Goal: Task Accomplishment & Management: Manage account settings

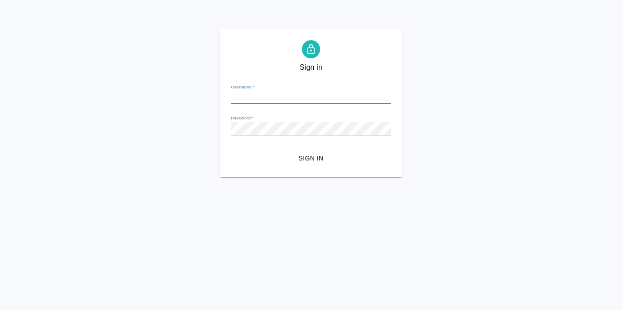
type input "[EMAIL_ADDRESS][DOMAIN_NAME]"
click at [308, 159] on span "Sign in" at bounding box center [311, 158] width 146 height 11
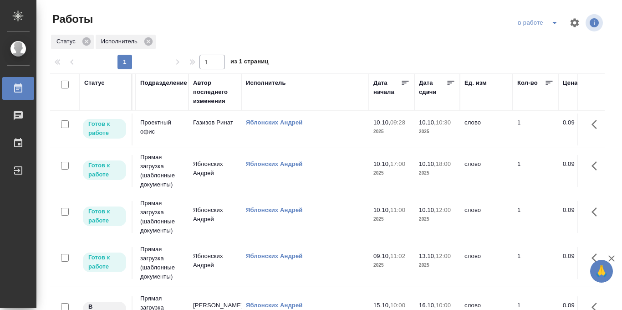
scroll to position [0, 266]
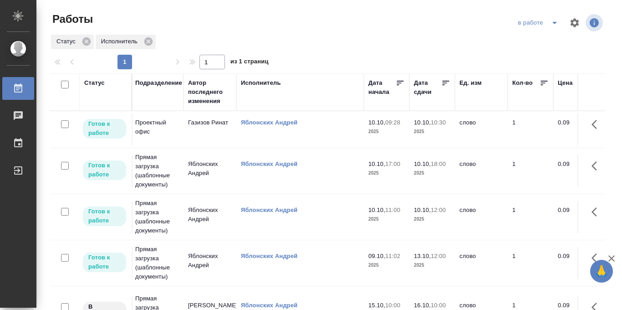
click at [445, 82] on icon at bounding box center [446, 83] width 7 height 5
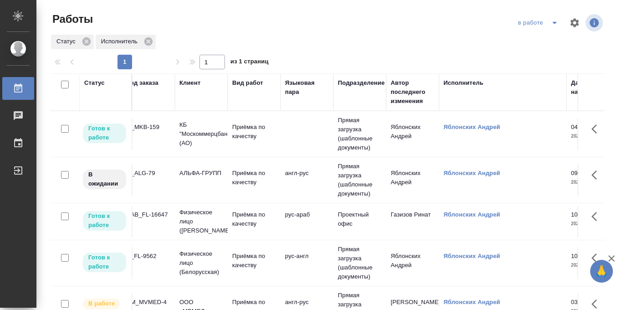
scroll to position [0, 0]
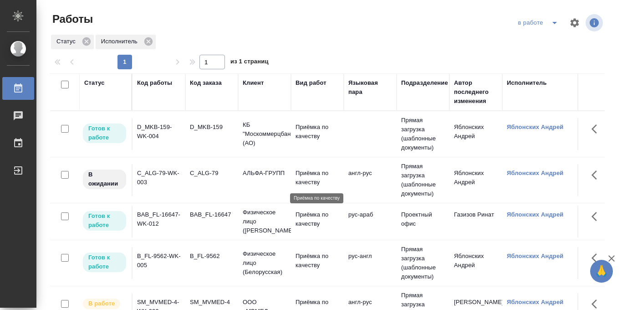
click at [301, 174] on p "Приёмка по качеству" at bounding box center [318, 178] width 44 height 18
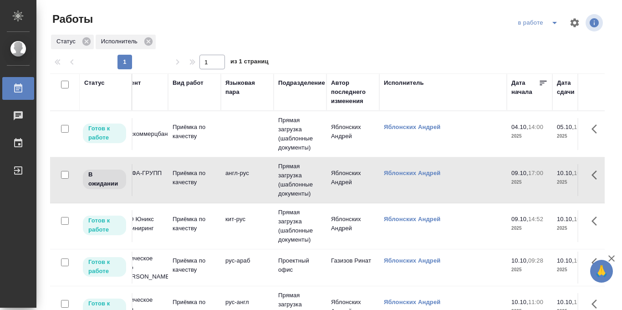
scroll to position [0, 89]
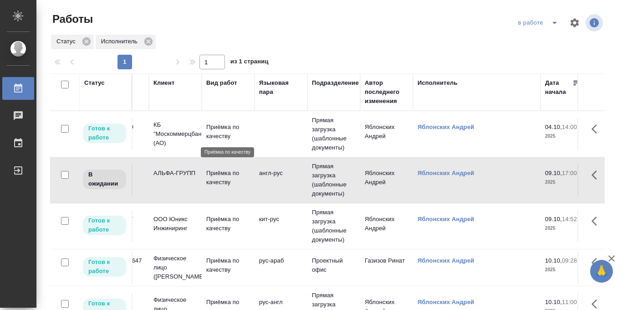
click at [220, 129] on p "Приёмка по качеству" at bounding box center [228, 132] width 44 height 18
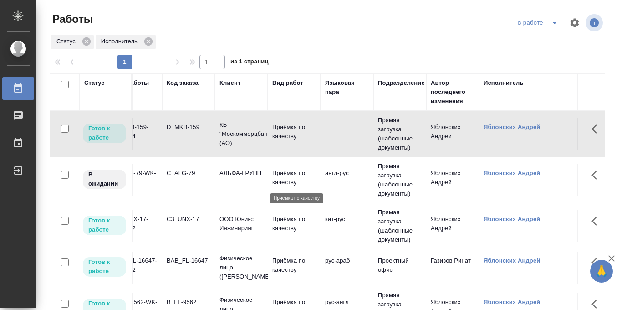
scroll to position [0, 25]
click at [286, 180] on p "Приёмка по качеству" at bounding box center [293, 178] width 44 height 18
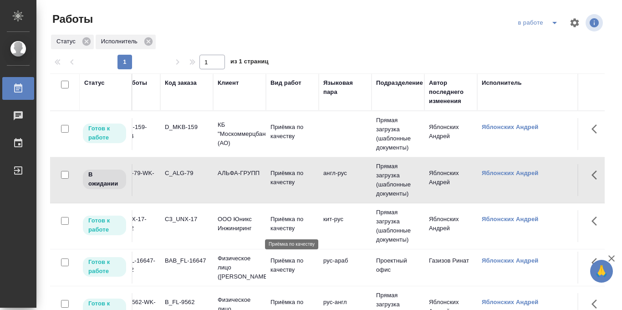
click at [286, 223] on p "Приёмка по качеству" at bounding box center [293, 224] width 44 height 18
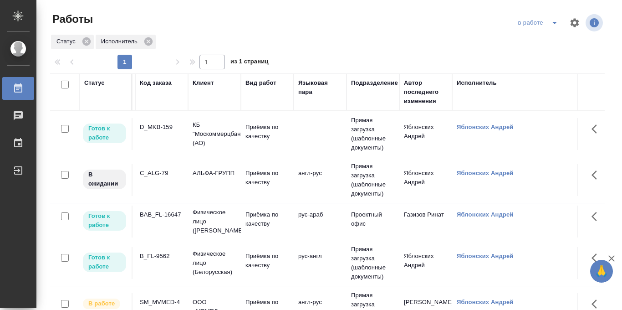
scroll to position [0, 0]
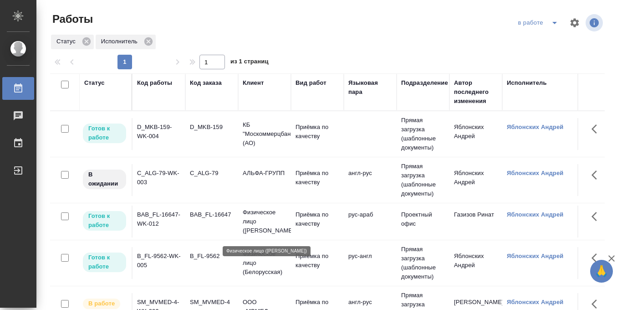
click at [264, 217] on p "Физическое лицо (Бабушкинская)" at bounding box center [265, 221] width 44 height 27
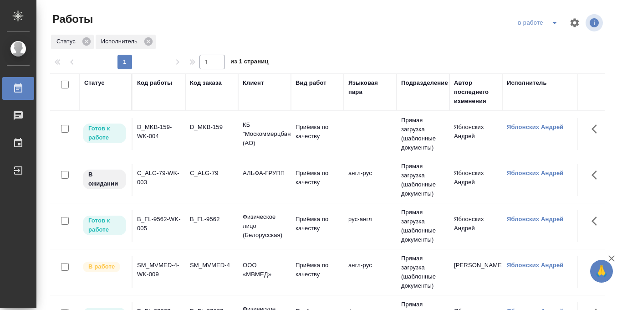
click at [555, 24] on icon "split button" at bounding box center [554, 22] width 11 height 11
click at [540, 46] on li "Стандартные настройки" at bounding box center [539, 41] width 87 height 15
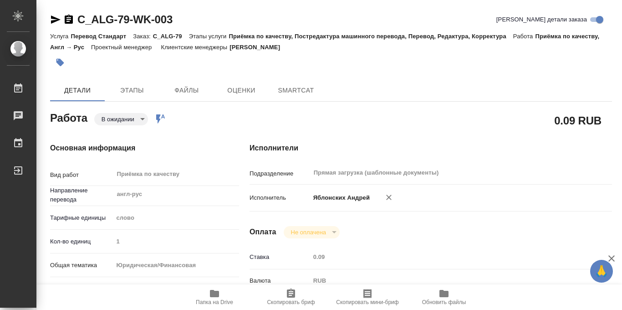
type textarea "x"
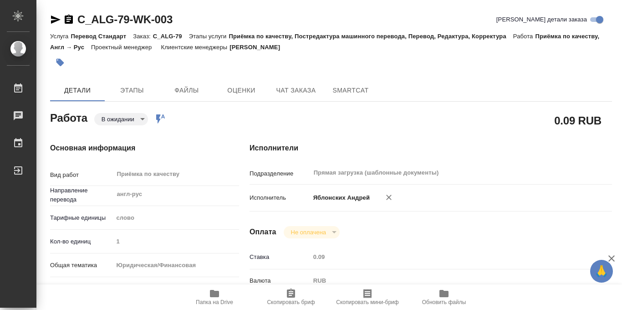
type textarea "x"
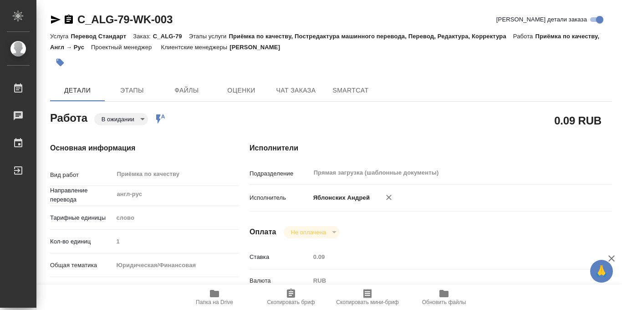
type textarea "x"
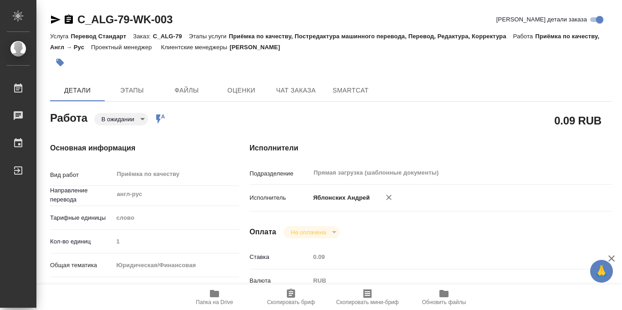
type textarea "x"
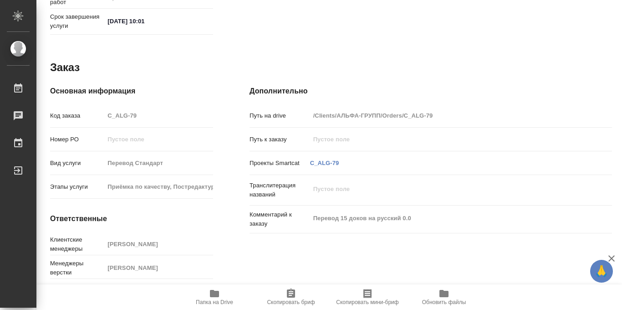
scroll to position [485, 0]
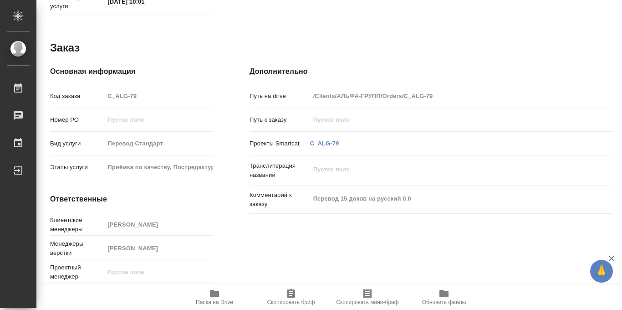
click at [216, 295] on icon "button" at bounding box center [214, 293] width 9 height 7
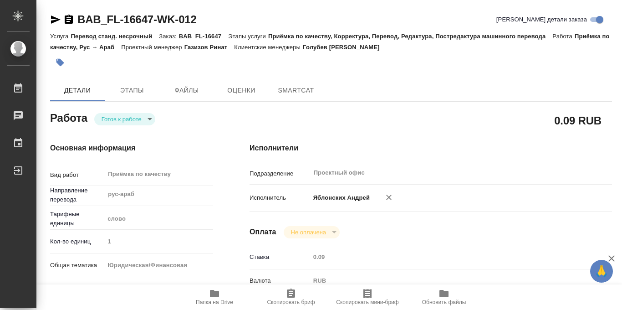
type textarea "x"
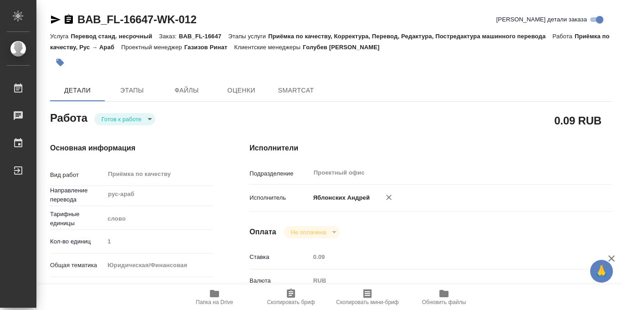
type textarea "x"
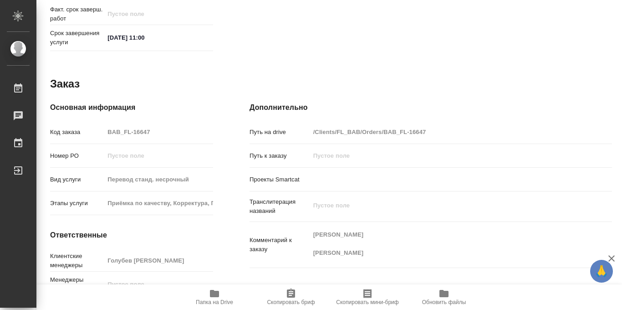
type textarea "x"
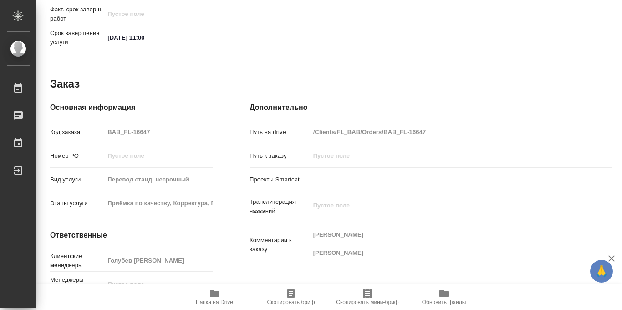
scroll to position [485, 0]
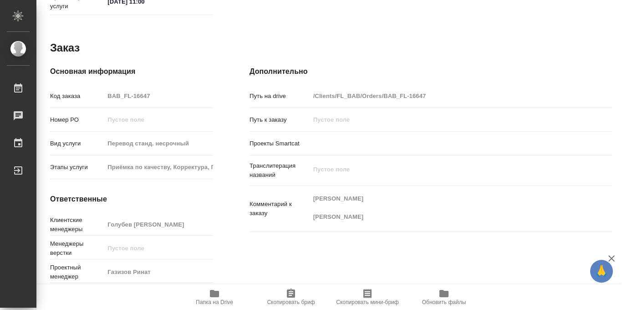
type textarea "x"
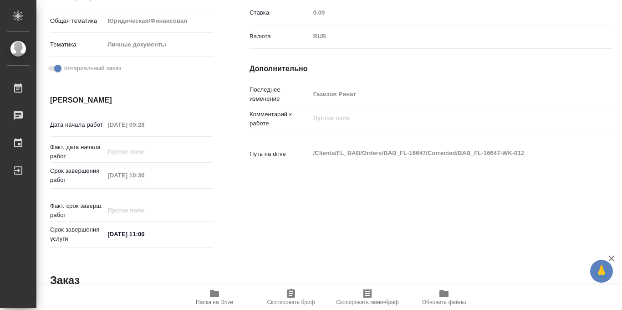
scroll to position [0, 0]
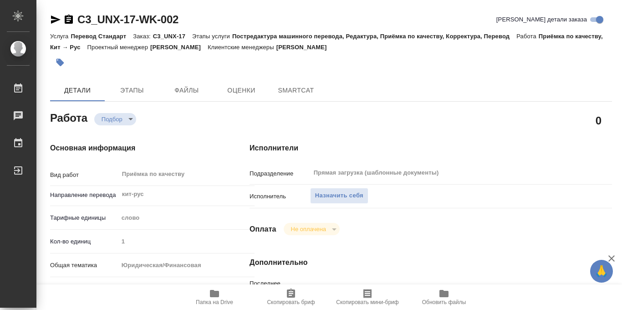
type textarea "x"
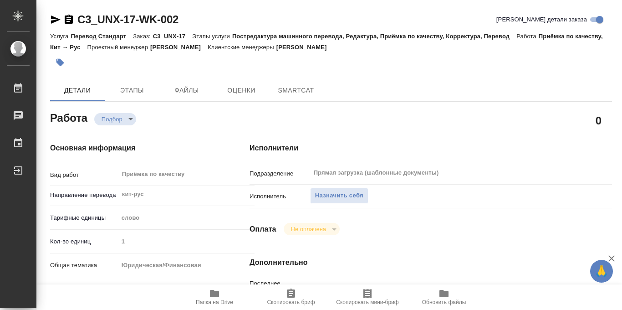
type textarea "x"
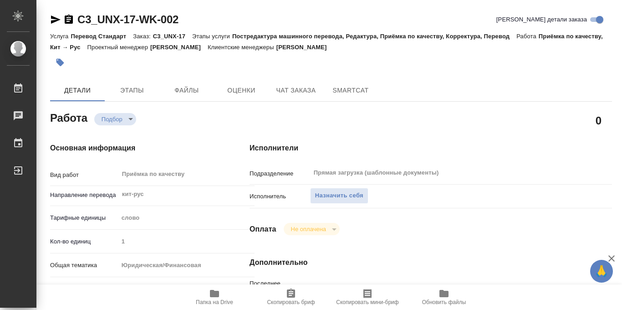
type textarea "x"
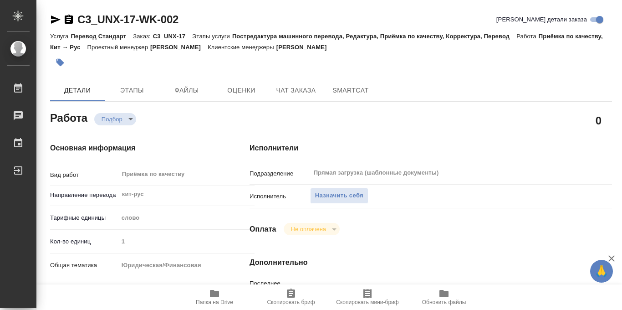
type textarea "x"
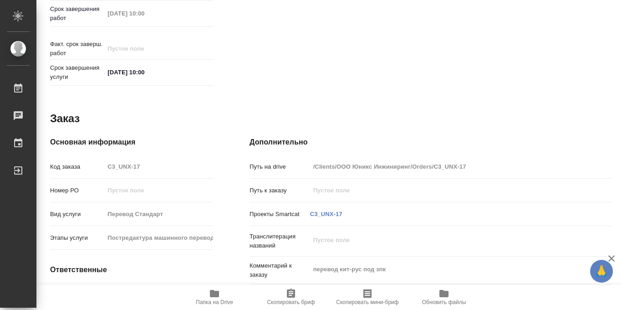
scroll to position [485, 0]
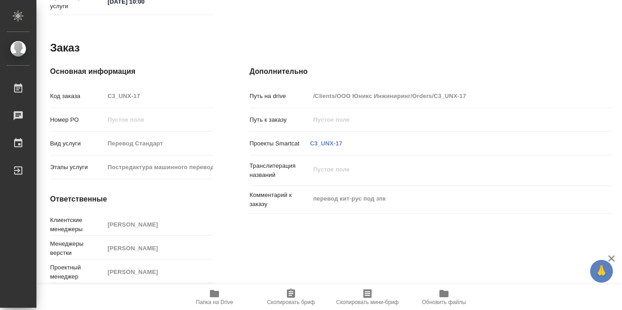
click at [215, 295] on icon "button" at bounding box center [214, 293] width 9 height 7
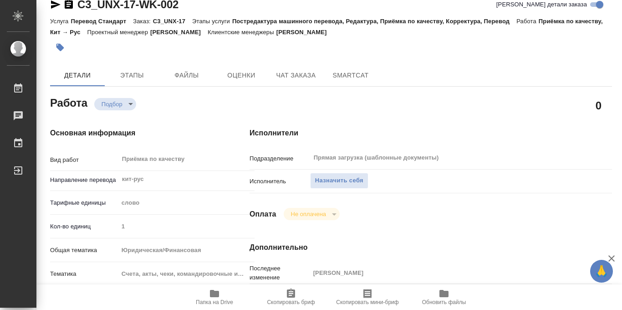
scroll to position [12, 0]
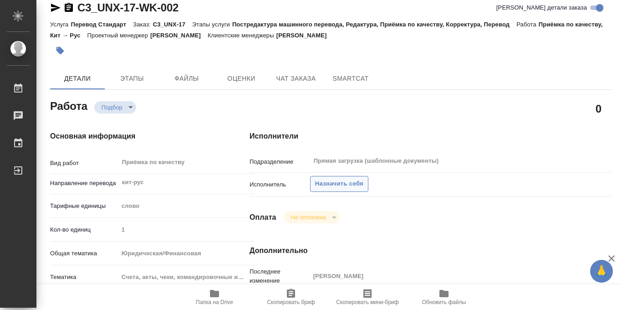
click at [337, 184] on span "Назначить себя" at bounding box center [339, 184] width 48 height 10
type textarea "x"
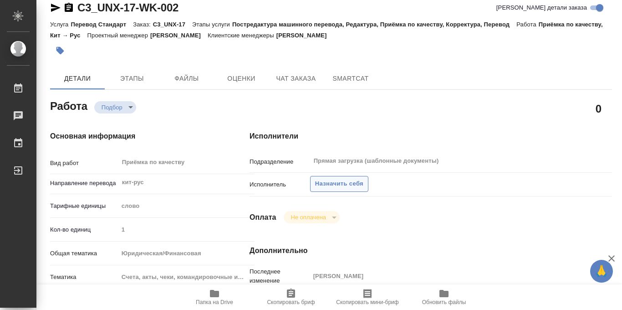
type textarea "x"
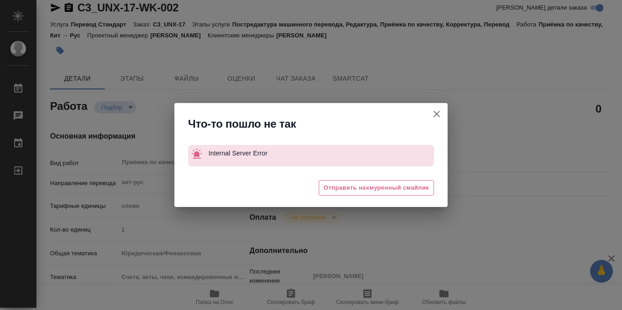
click at [437, 115] on icon "button" at bounding box center [436, 113] width 11 height 11
type textarea "x"
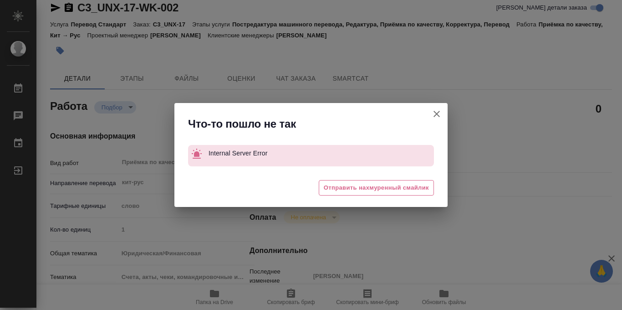
type textarea "x"
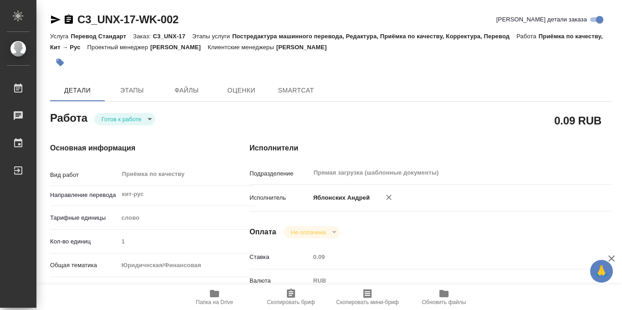
type textarea "x"
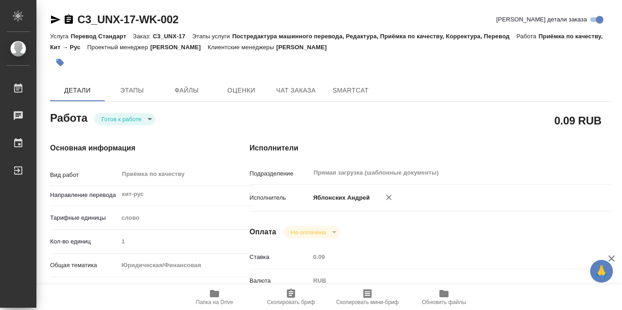
type textarea "x"
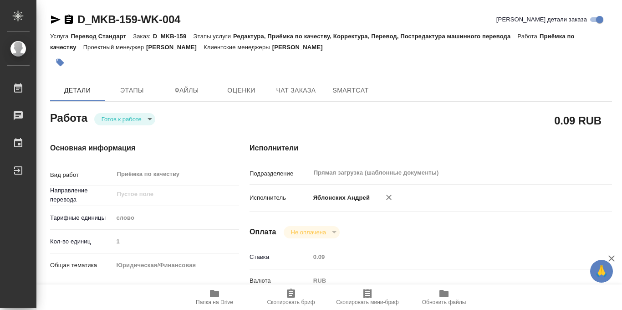
scroll to position [485, 0]
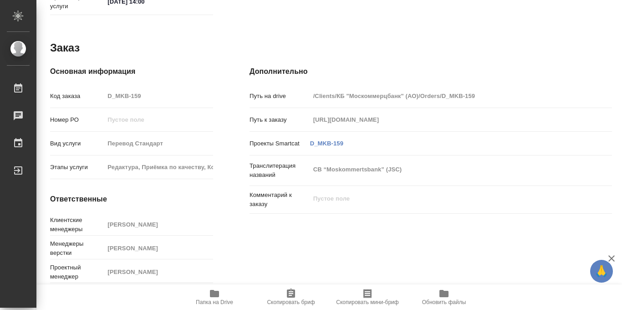
click at [213, 296] on icon "button" at bounding box center [214, 293] width 9 height 7
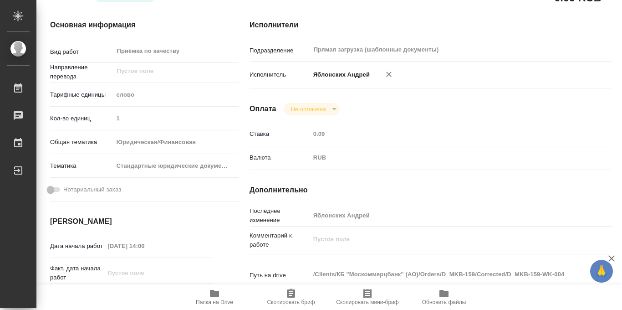
scroll to position [0, 0]
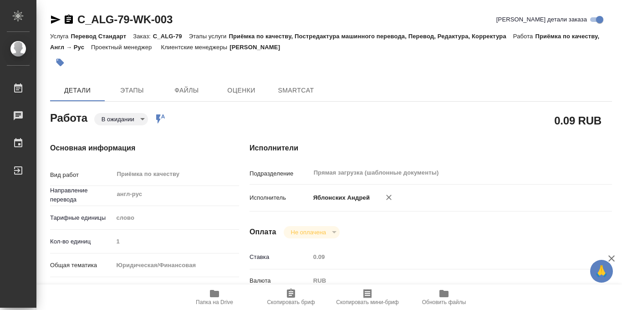
type textarea "x"
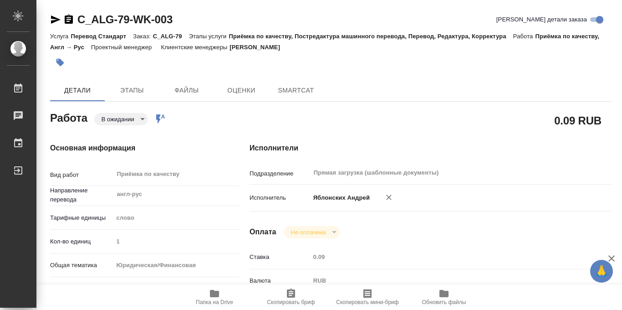
type textarea "x"
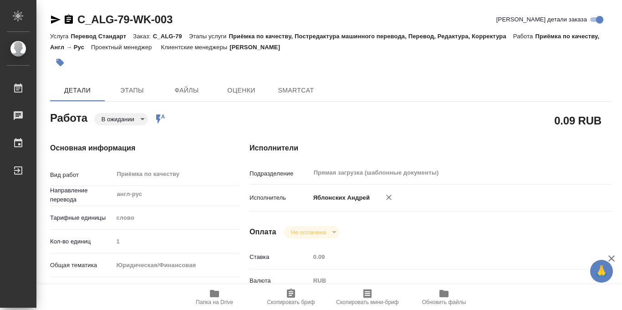
type textarea "x"
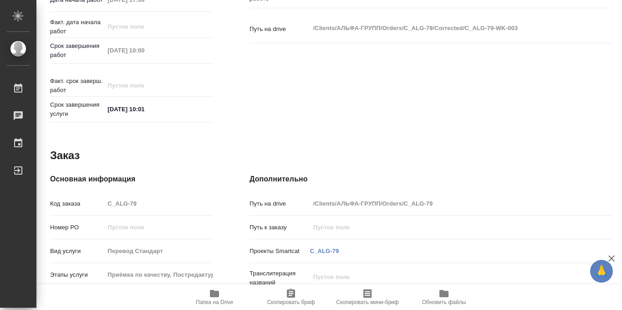
scroll to position [485, 0]
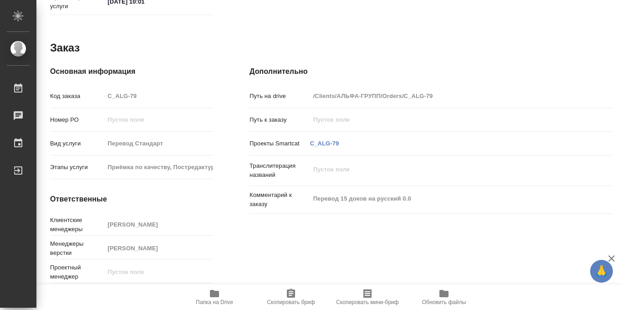
type textarea "x"
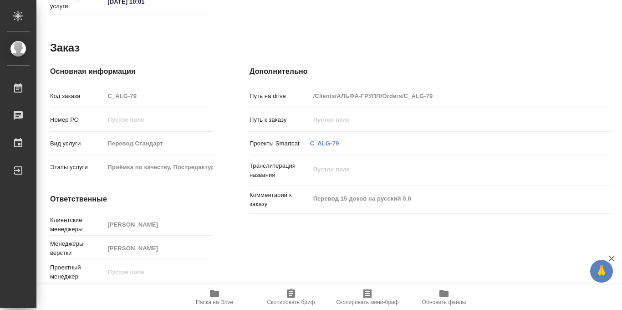
type textarea "x"
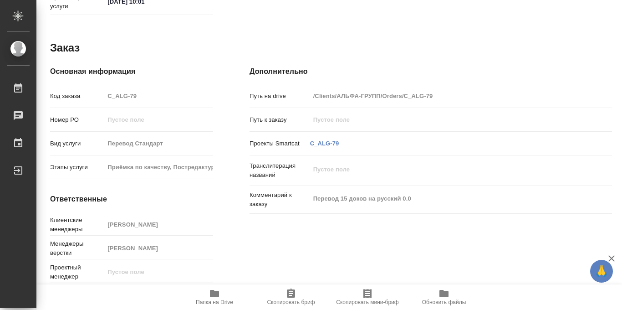
click at [217, 298] on icon "button" at bounding box center [214, 293] width 11 height 11
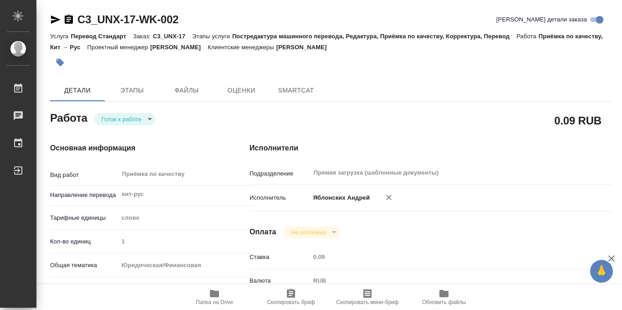
type textarea "x"
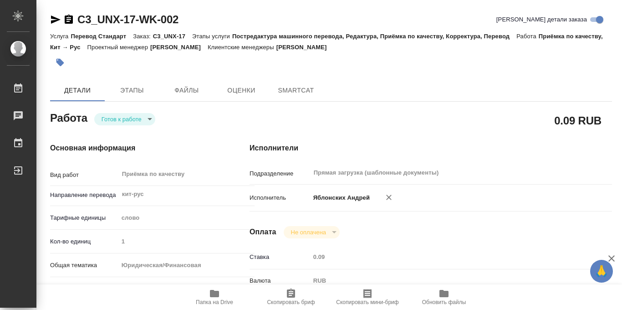
type textarea "x"
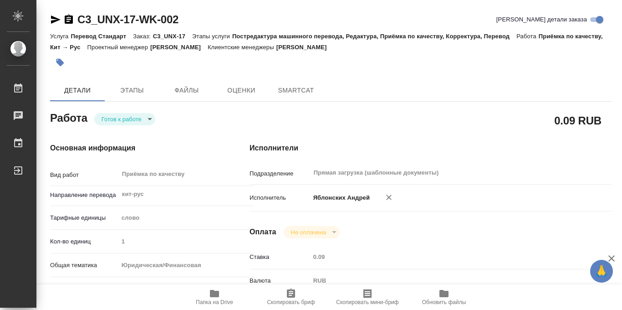
type textarea "x"
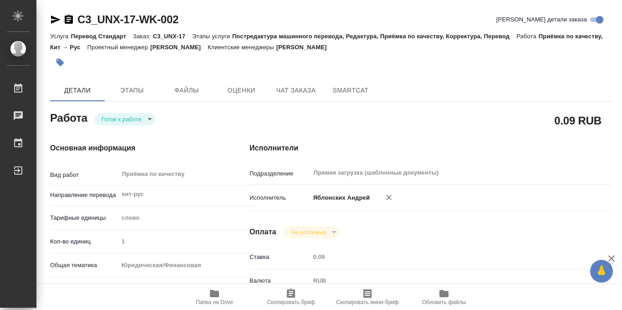
type textarea "x"
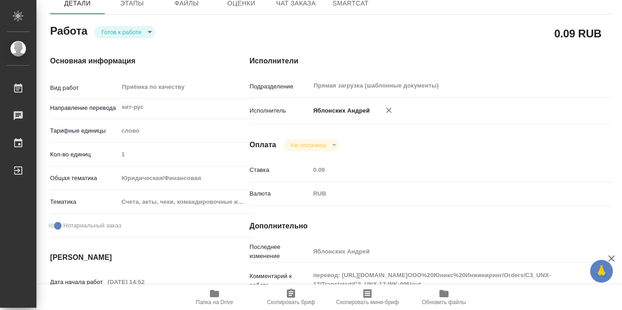
scroll to position [184, 0]
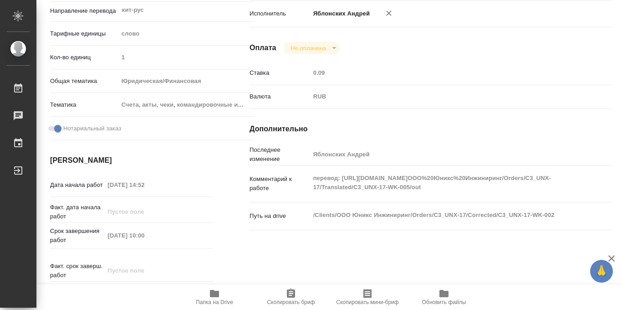
type textarea "x"
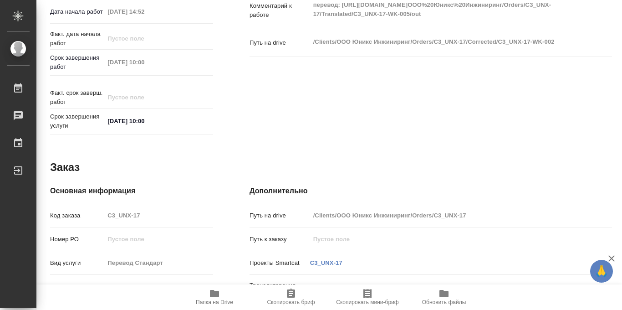
scroll to position [485, 0]
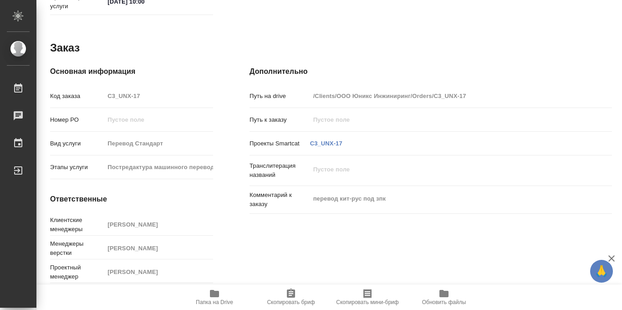
click at [211, 295] on icon "button" at bounding box center [214, 293] width 9 height 7
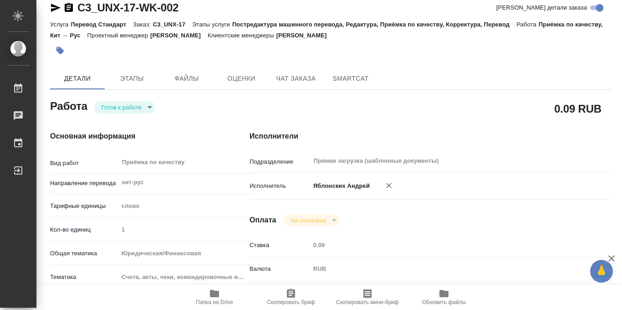
scroll to position [0, 0]
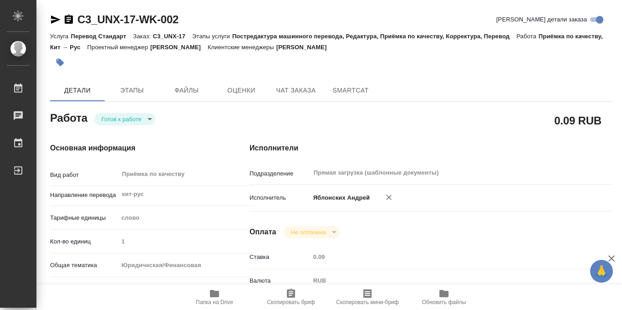
click at [61, 58] on icon "button" at bounding box center [60, 62] width 9 height 9
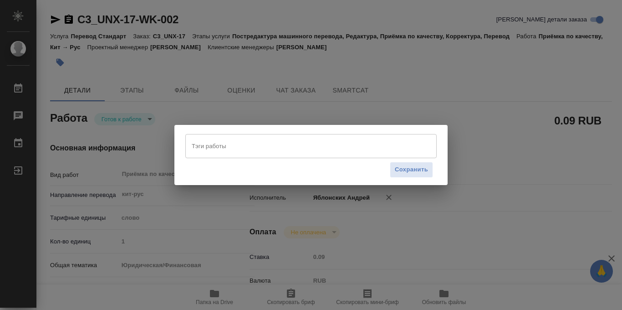
click at [225, 155] on div "Тэги работы" at bounding box center [310, 146] width 251 height 24
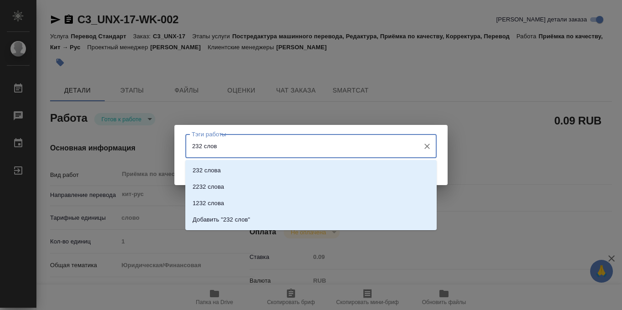
type input "232 слова"
click at [249, 169] on li "232 слова" at bounding box center [310, 170] width 251 height 16
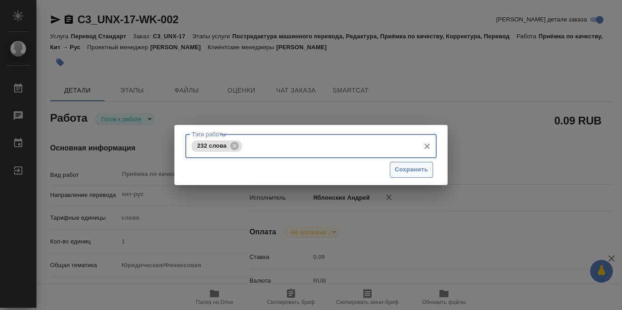
click at [401, 170] on span "Сохранить" at bounding box center [411, 169] width 33 height 10
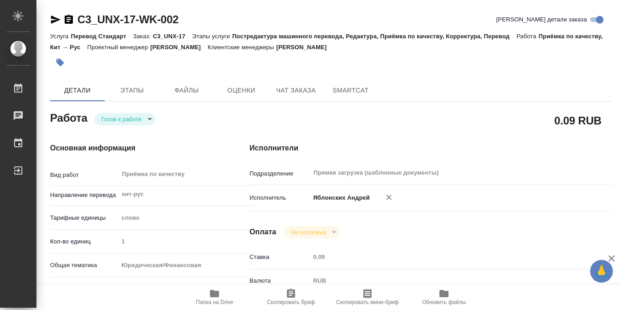
type input "readyForWork"
type textarea "Приёмка по качеству"
type textarea "x"
type input "кит-рус"
type input "5a8b1489cc6b4906c91bfd90"
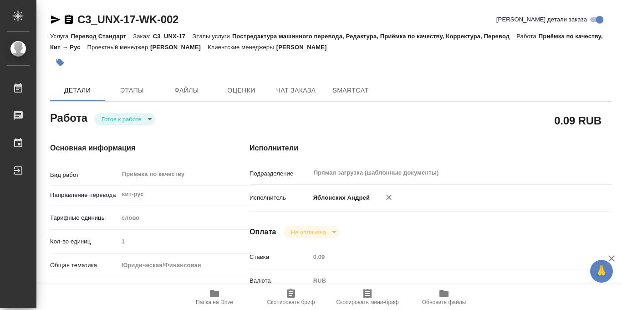
type input "1"
type input "yr-fn"
type input "5f647205b73bc97568ca66c0"
checkbox input "true"
type input "09.10.2025 14:52"
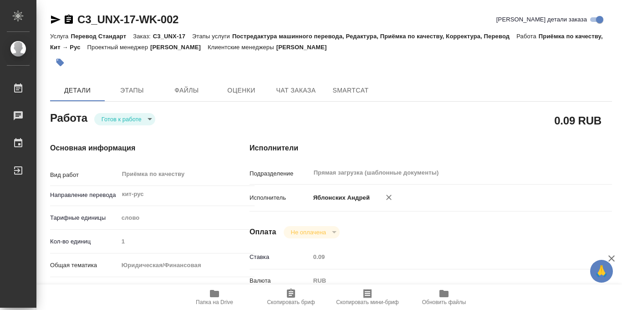
type input "10.10.2025 10:00"
type input "Прямая загрузка (шаблонные документы)"
type input "notPayed"
type input "0.09"
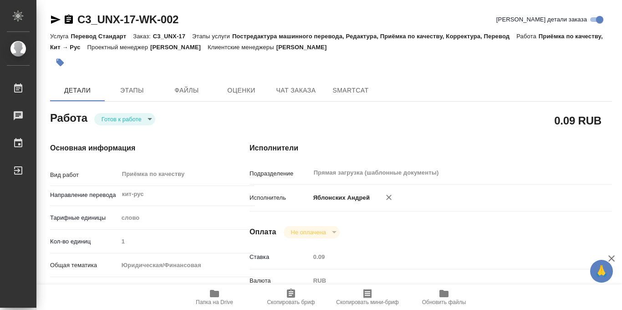
type input "RUB"
type input "Яблонских Андрей"
type textarea "перевод: https://drive.awatera.com/apps/files/?dir=/Shares/ООО%20Юникс%20Инжини…"
type textarea "x"
type textarea "/Clients/ООО Юникс Инжиниринг/Orders/C3_UNX-17/Corrected/C3_UNX-17-WK-002"
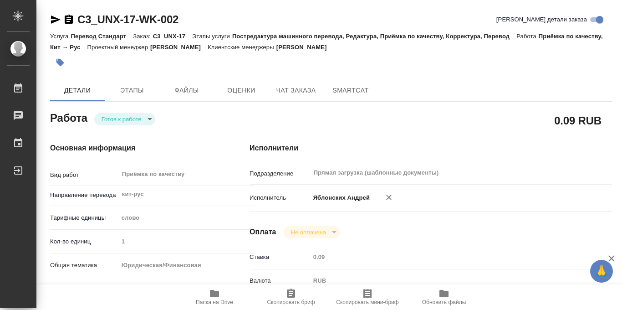
type textarea "x"
type input "C3_UNX-17"
type input "Перевод Стандарт"
type input "Постредактура машинного перевода, Редактура, Приёмка по качеству, Корректура, П…"
type input "Галишева Мария"
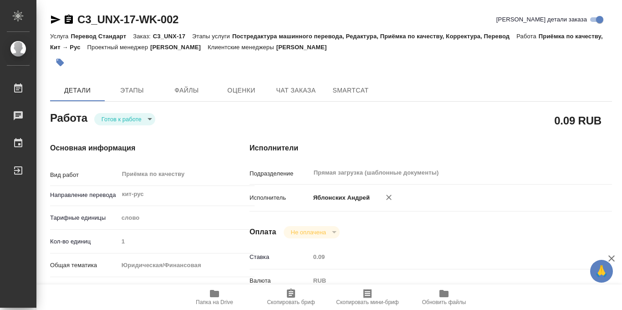
type input "Арсеньева Вера"
type input "/Clients/ООО Юникс Инжиниринг/Orders/C3_UNX-17"
type textarea "x"
type textarea "перевод кит-рус под зпк"
type textarea "x"
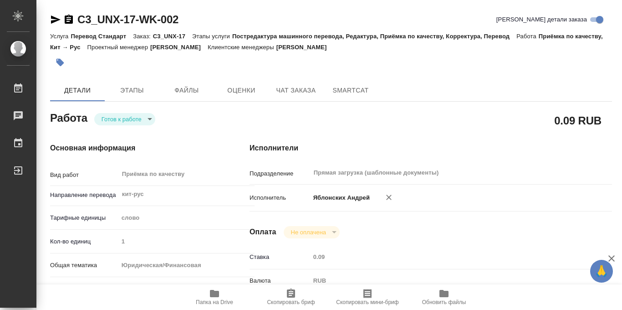
click at [149, 123] on body "🙏 .cls-1 fill:#fff; AWATERA Iablonskikh Andrei Работы 0 Чаты График Выйти C3_UN…" at bounding box center [311, 155] width 622 height 310
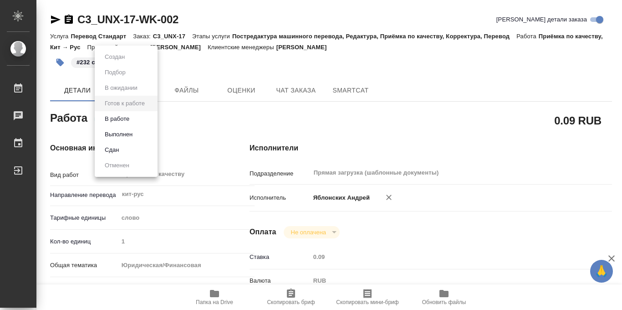
type textarea "x"
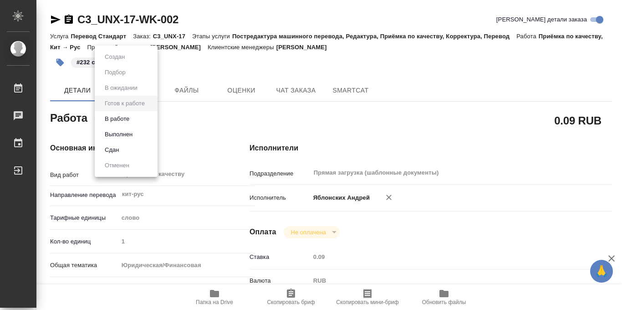
type textarea "x"
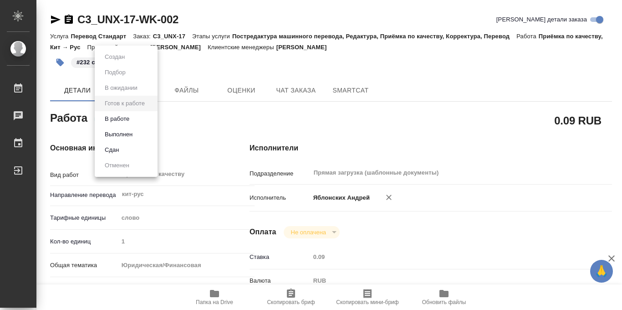
type textarea "x"
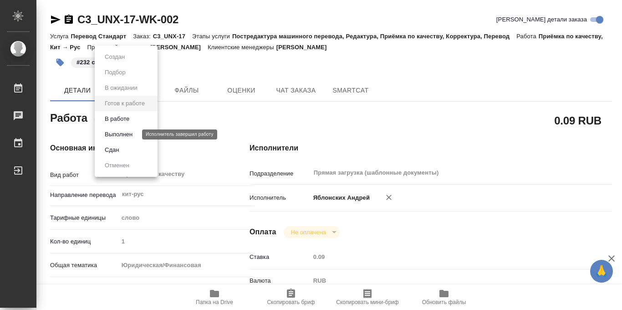
click at [129, 135] on button "Выполнен" at bounding box center [118, 134] width 33 height 10
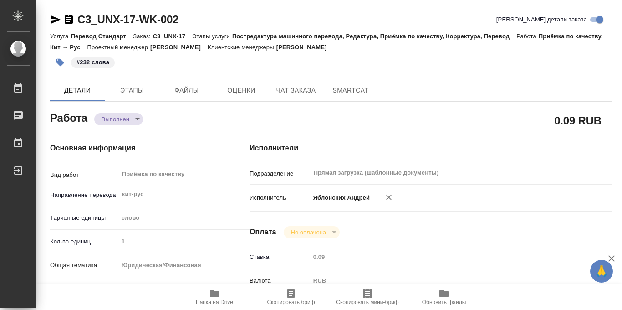
type textarea "x"
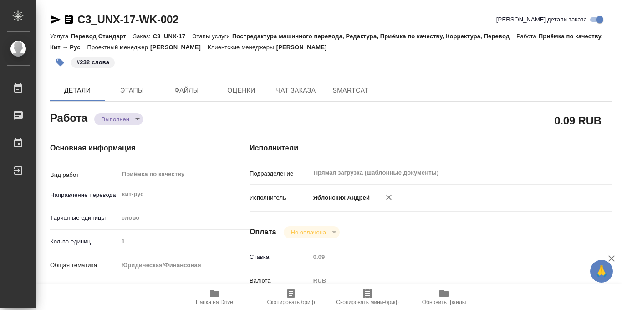
type textarea "x"
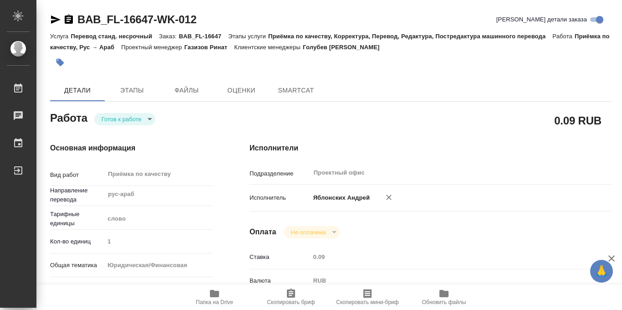
type textarea "x"
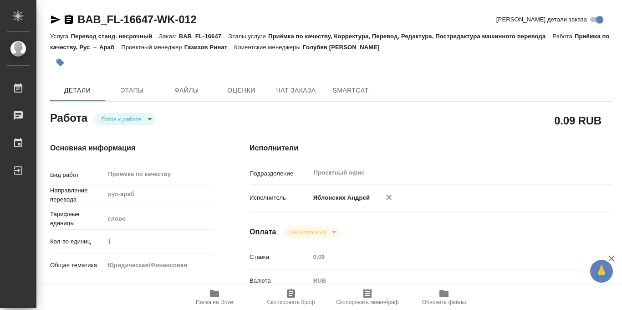
type textarea "x"
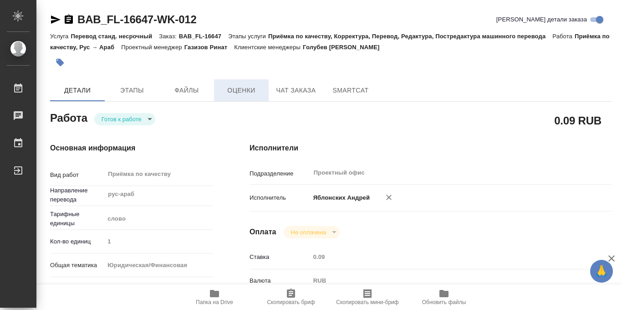
type textarea "x"
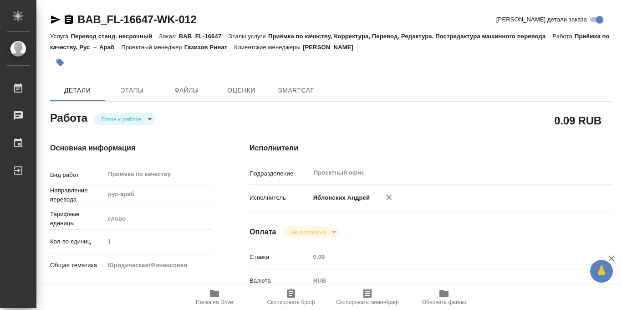
type textarea "x"
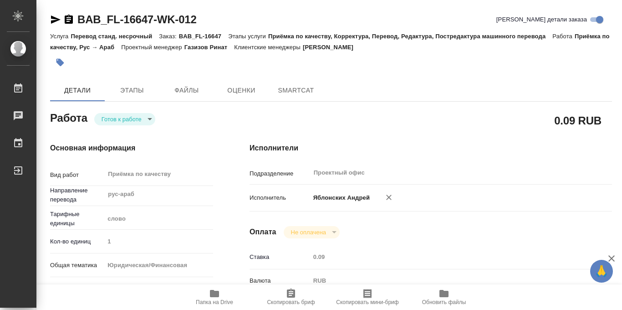
type textarea "x"
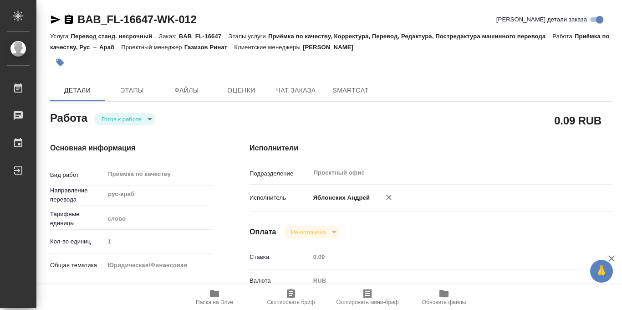
type textarea "x"
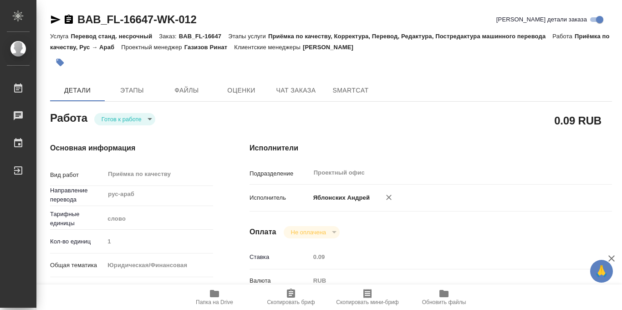
scroll to position [485, 0]
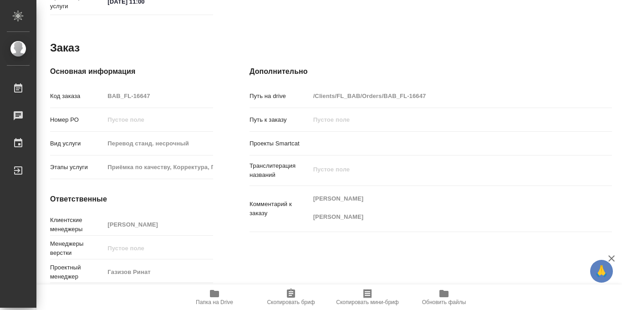
type textarea "x"
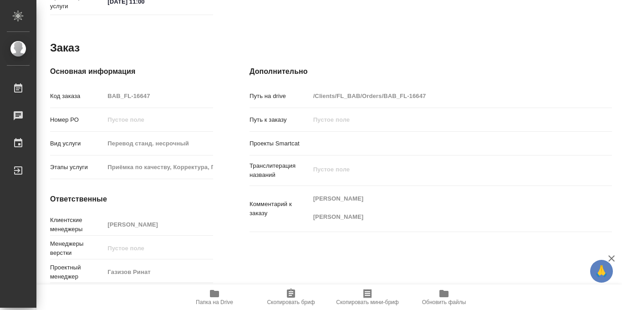
click at [215, 295] on icon "button" at bounding box center [214, 293] width 9 height 7
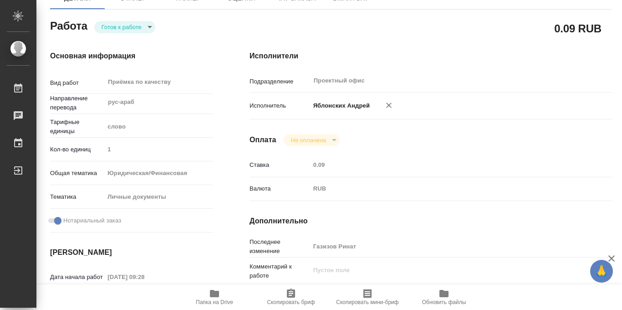
scroll to position [0, 0]
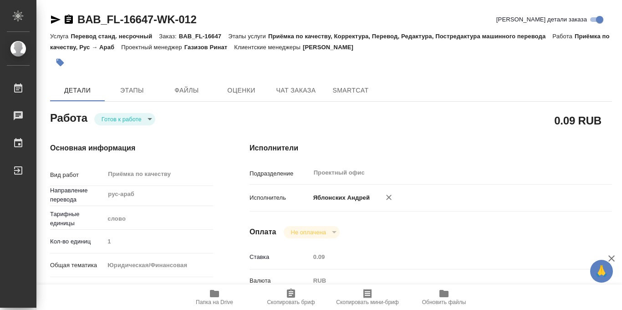
click at [63, 64] on icon "button" at bounding box center [60, 62] width 9 height 9
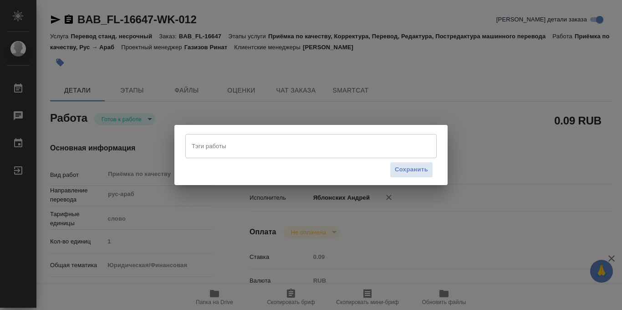
click at [263, 149] on input "Тэги работы" at bounding box center [302, 145] width 226 height 15
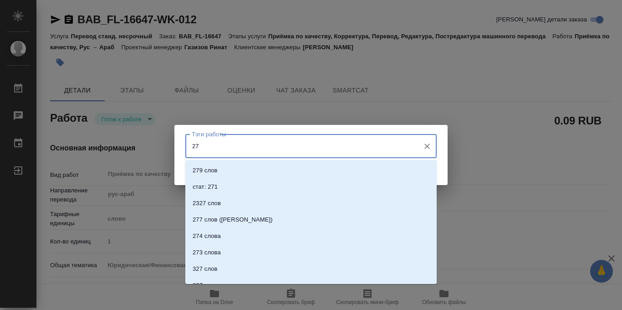
type input "279"
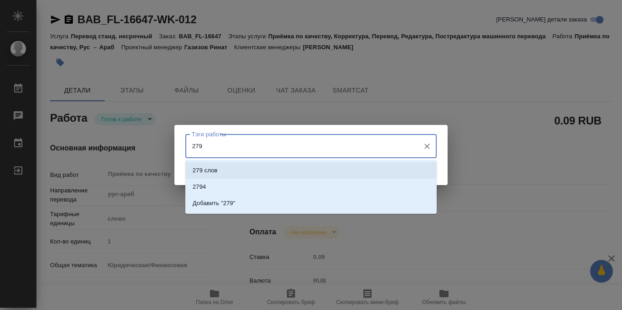
click at [255, 176] on li "279 слов" at bounding box center [310, 170] width 251 height 16
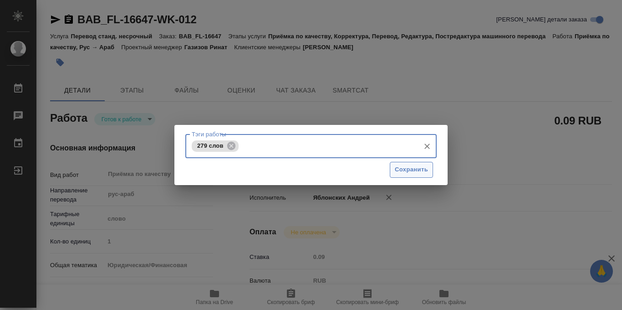
click at [416, 172] on span "Сохранить" at bounding box center [411, 169] width 33 height 10
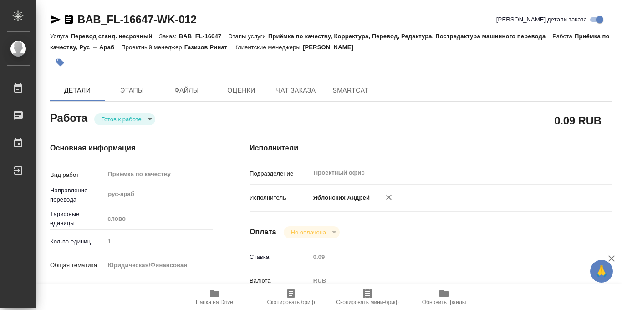
click at [150, 118] on body "🙏 .cls-1 fill:#fff; AWATERA Iablonskikh Andrei Работы 0 Чаты График Выйти BAB_F…" at bounding box center [311, 155] width 622 height 310
type input "readyForWork"
type textarea "Приёмка по качеству"
type textarea "x"
type input "рус-араб"
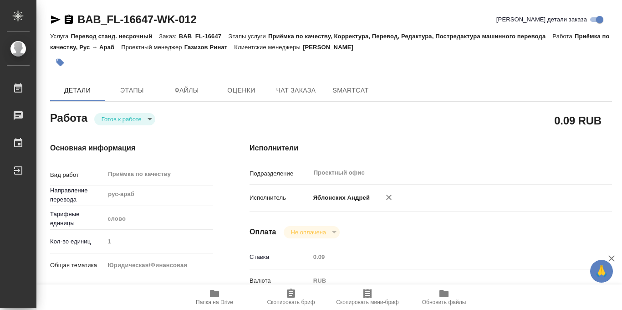
type input "5a8b1489cc6b4906c91bfd90"
type input "1"
type input "yr-fn"
type input "5a8b8b956a9677013d343cfe"
checkbox input "true"
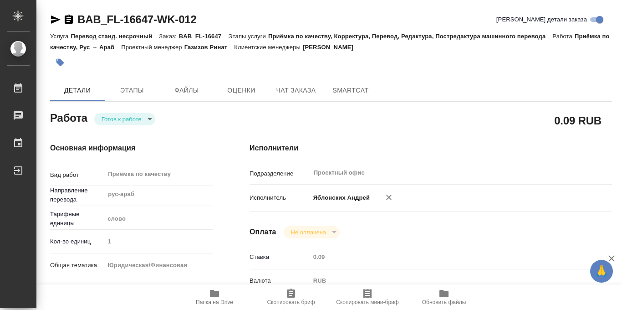
type input "10.10.2025 09:28"
type input "10.10.2025 10:30"
type input "10.10.2025 11:00"
type input "Проектный офис"
type input "notPayed"
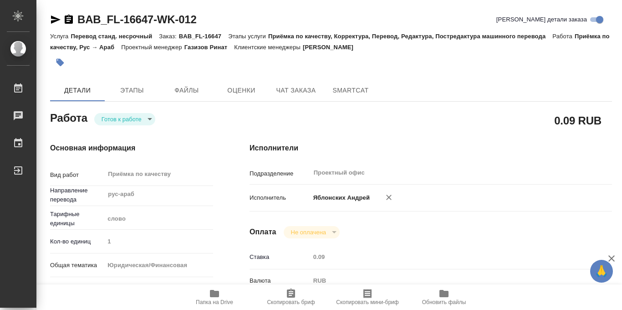
type input "0.09"
type input "RUB"
type input "Газизов Ринат"
type textarea "x"
type textarea "/Clients/FL_BAB/Orders/BAB_FL-16647/Corrected/BAB_FL-16647-WK-012"
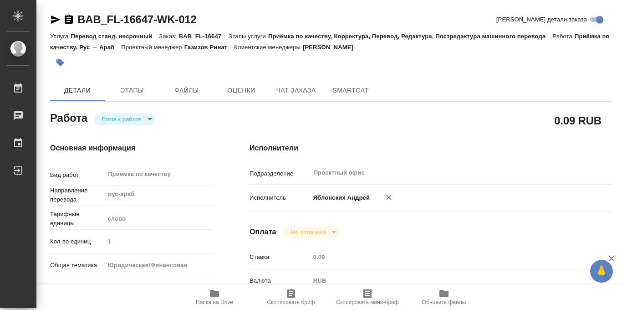
type textarea "x"
type input "BAB_FL-16647"
type input "Перевод станд. несрочный"
type input "Приёмка по качеству, Корректура, Перевод, Редактура, Постредактура машинного пе…"
type input "Голубев Дмитрий"
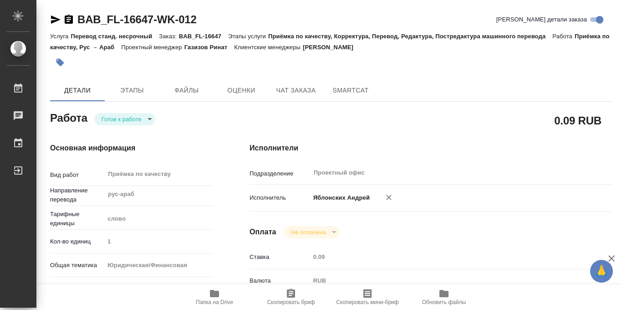
type input "/Clients/FL_BAB/Orders/BAB_FL-16647"
type textarea "x"
type textarea "Liana Mushinskaia Viacheslav Mushinskiy"
type textarea "x"
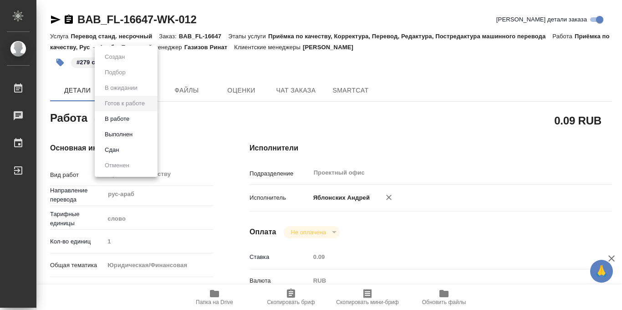
type textarea "x"
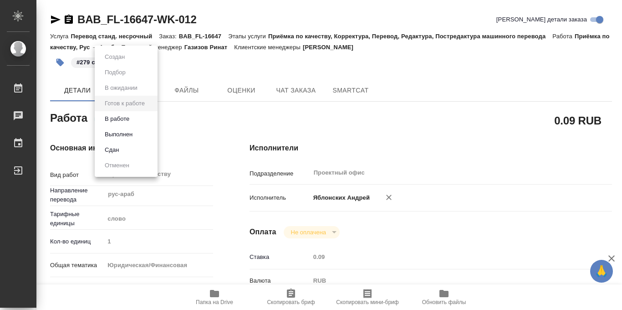
type textarea "x"
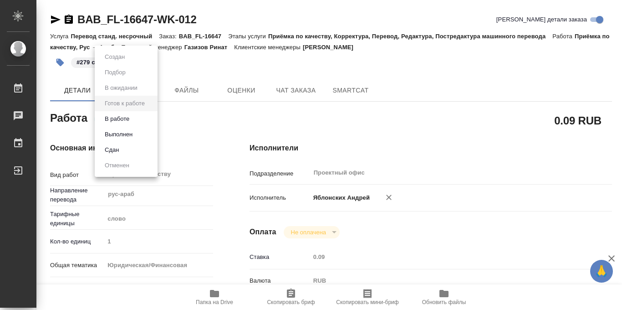
type textarea "x"
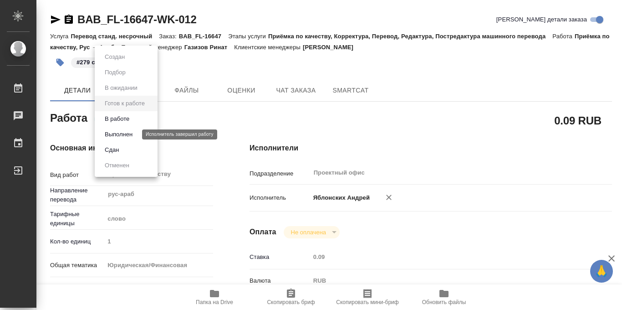
click at [128, 132] on button "Выполнен" at bounding box center [118, 134] width 33 height 10
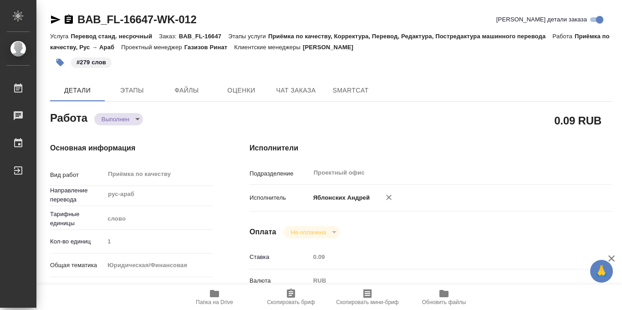
type textarea "x"
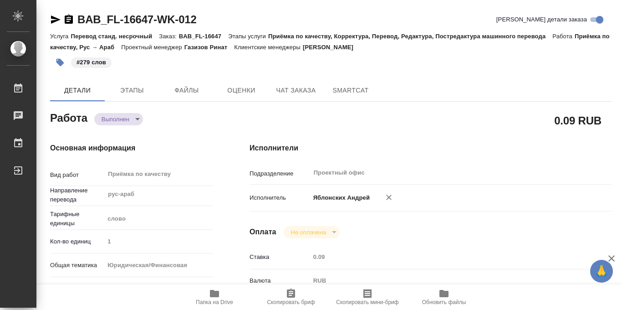
type textarea "x"
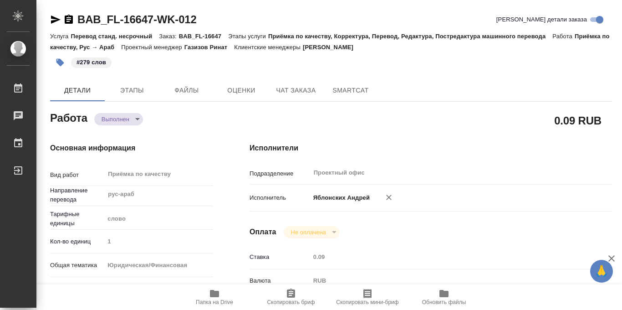
type textarea "x"
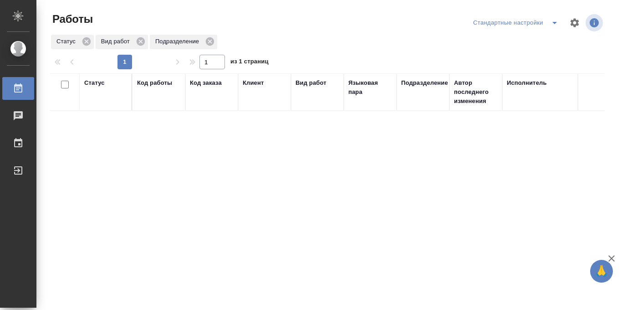
click at [543, 21] on div "Стандартные настройки" at bounding box center [517, 22] width 93 height 15
click at [556, 26] on icon "split button" at bounding box center [554, 22] width 11 height 11
click at [525, 41] on li "в работе" at bounding box center [515, 41] width 95 height 15
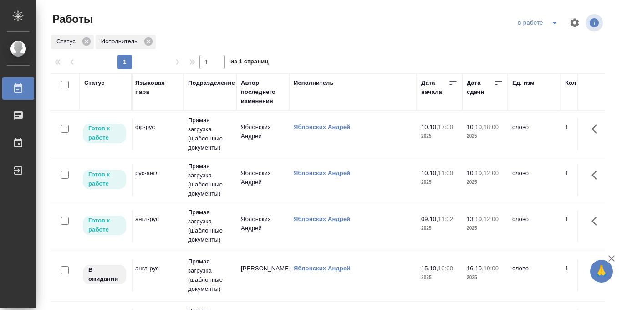
scroll to position [0, 215]
click at [498, 83] on icon at bounding box center [496, 82] width 9 height 9
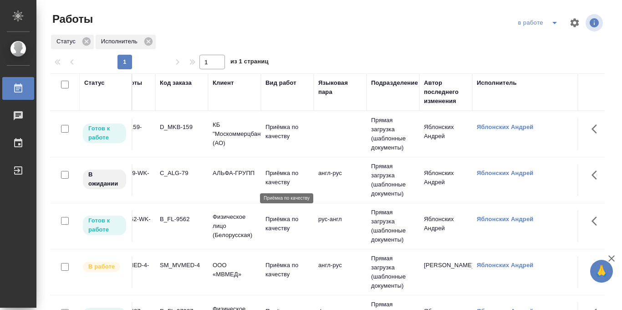
scroll to position [0, 46]
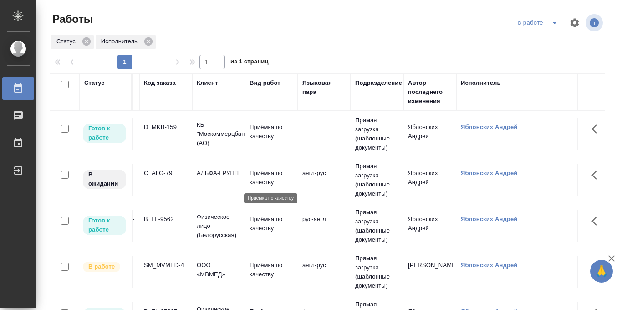
click at [271, 175] on p "Приёмка по качеству" at bounding box center [272, 178] width 44 height 18
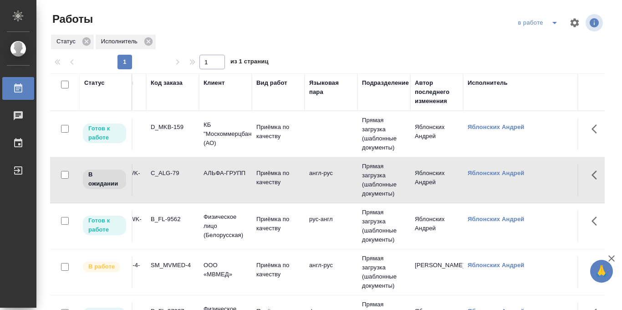
scroll to position [0, 33]
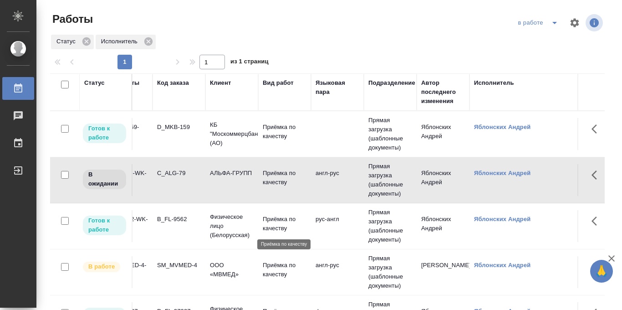
click at [289, 225] on p "Приёмка по качеству" at bounding box center [285, 224] width 44 height 18
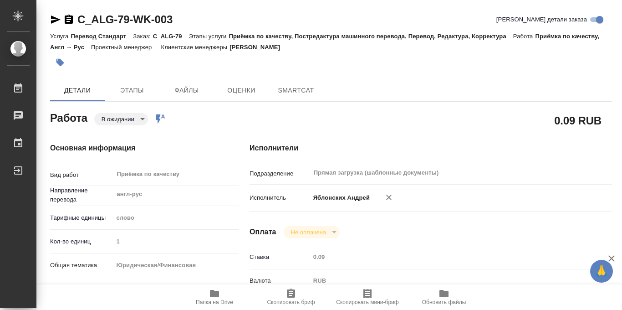
type textarea "x"
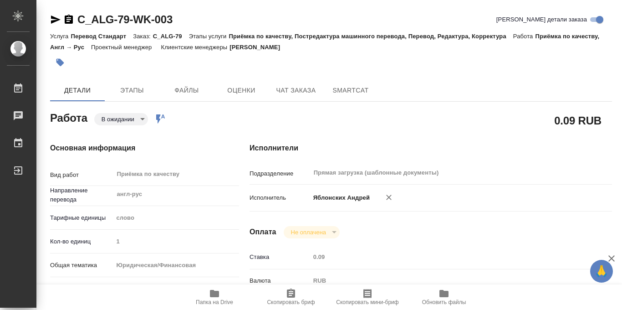
type textarea "x"
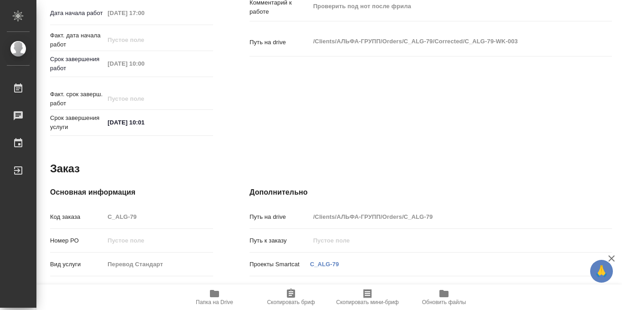
type textarea "x"
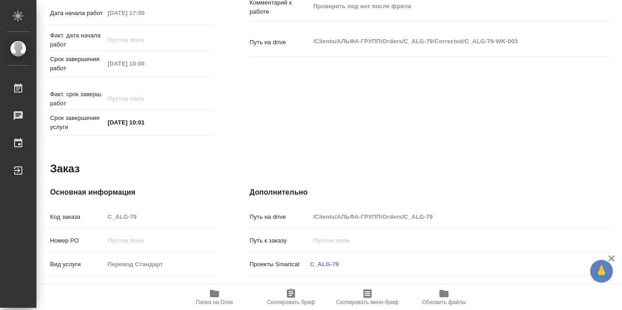
scroll to position [485, 0]
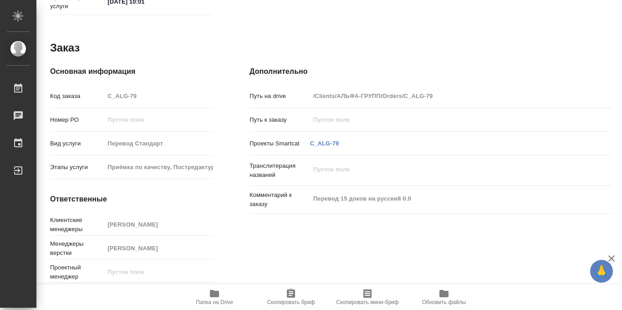
type textarea "x"
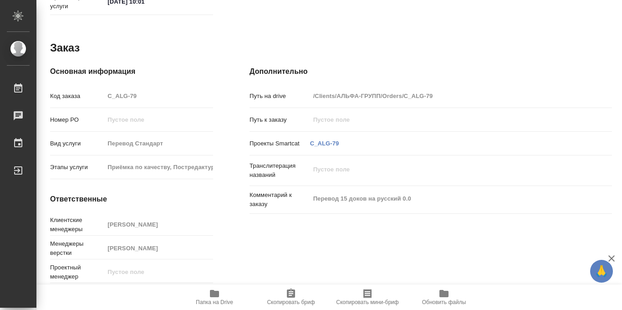
click at [217, 294] on icon "button" at bounding box center [214, 293] width 9 height 7
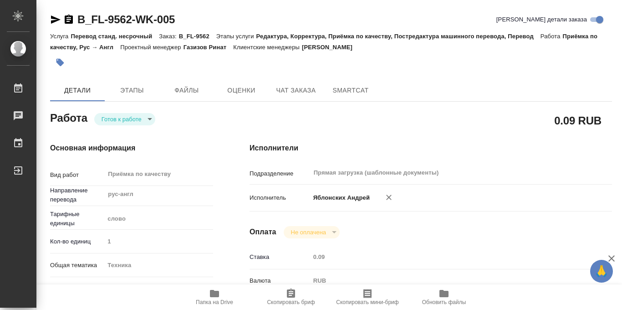
type textarea "x"
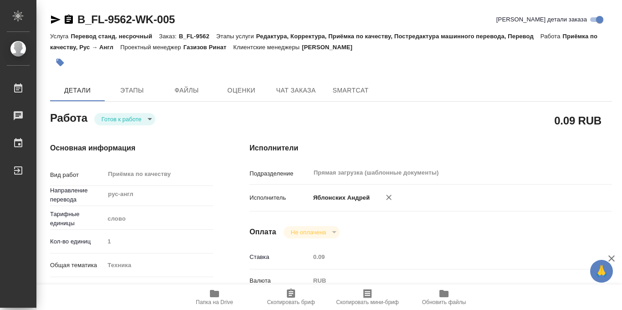
type textarea "x"
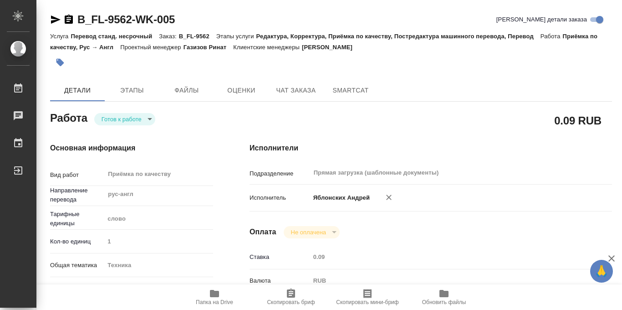
scroll to position [485, 0]
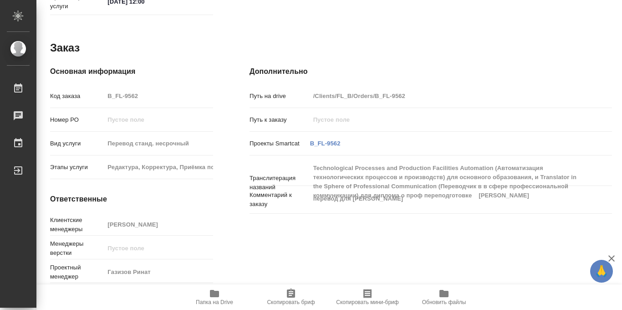
click at [211, 293] on icon "button" at bounding box center [214, 293] width 9 height 7
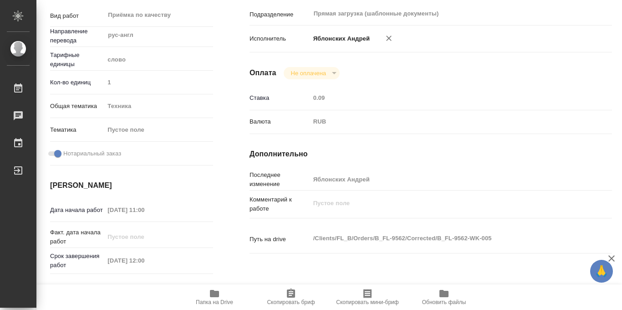
scroll to position [0, 0]
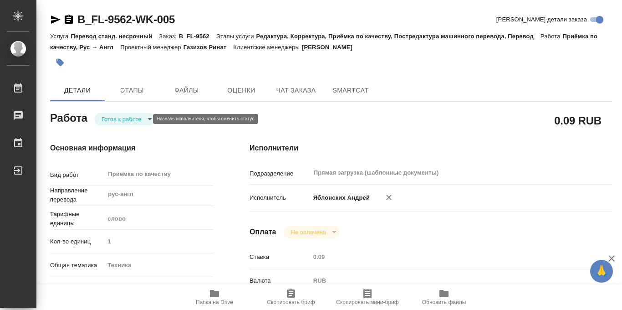
click at [143, 119] on body "🙏 .cls-1 fill:#fff; AWATERA Iablonskikh [PERSON_NAME] 0 Чаты График Выйти B_FL-…" at bounding box center [311, 155] width 622 height 310
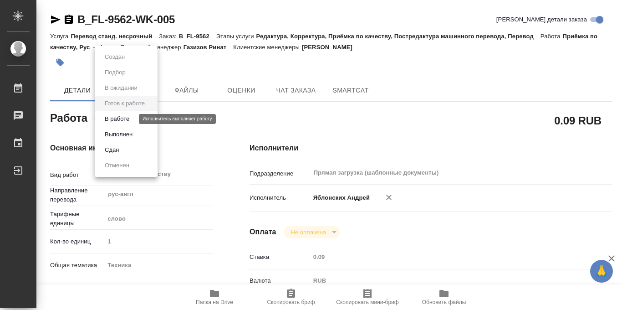
click at [124, 118] on button "В работе" at bounding box center [117, 119] width 30 height 10
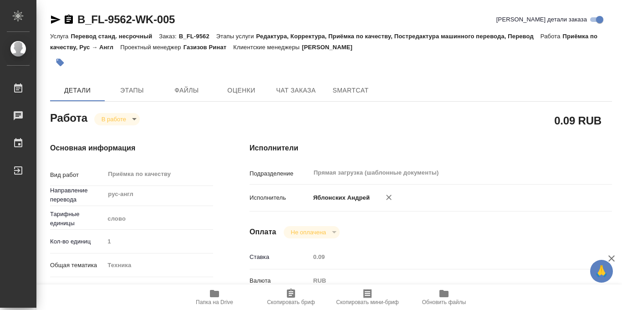
type textarea "x"
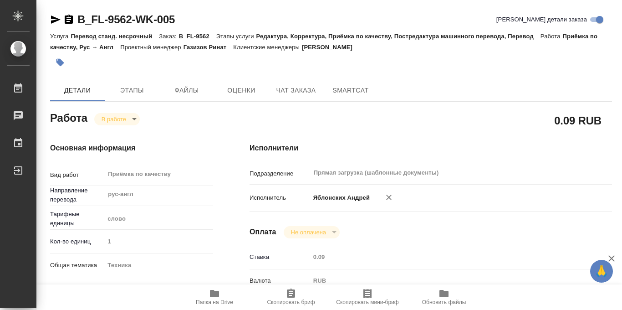
type textarea "x"
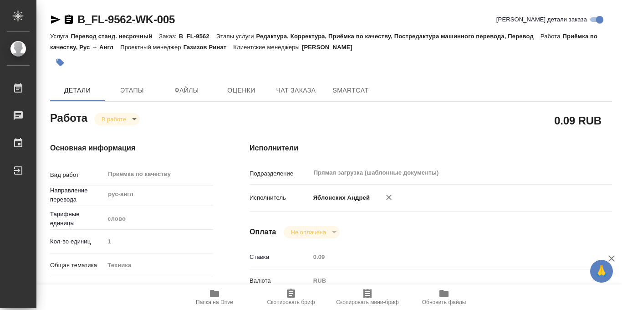
type textarea "x"
